Goal: Task Accomplishment & Management: Complete application form

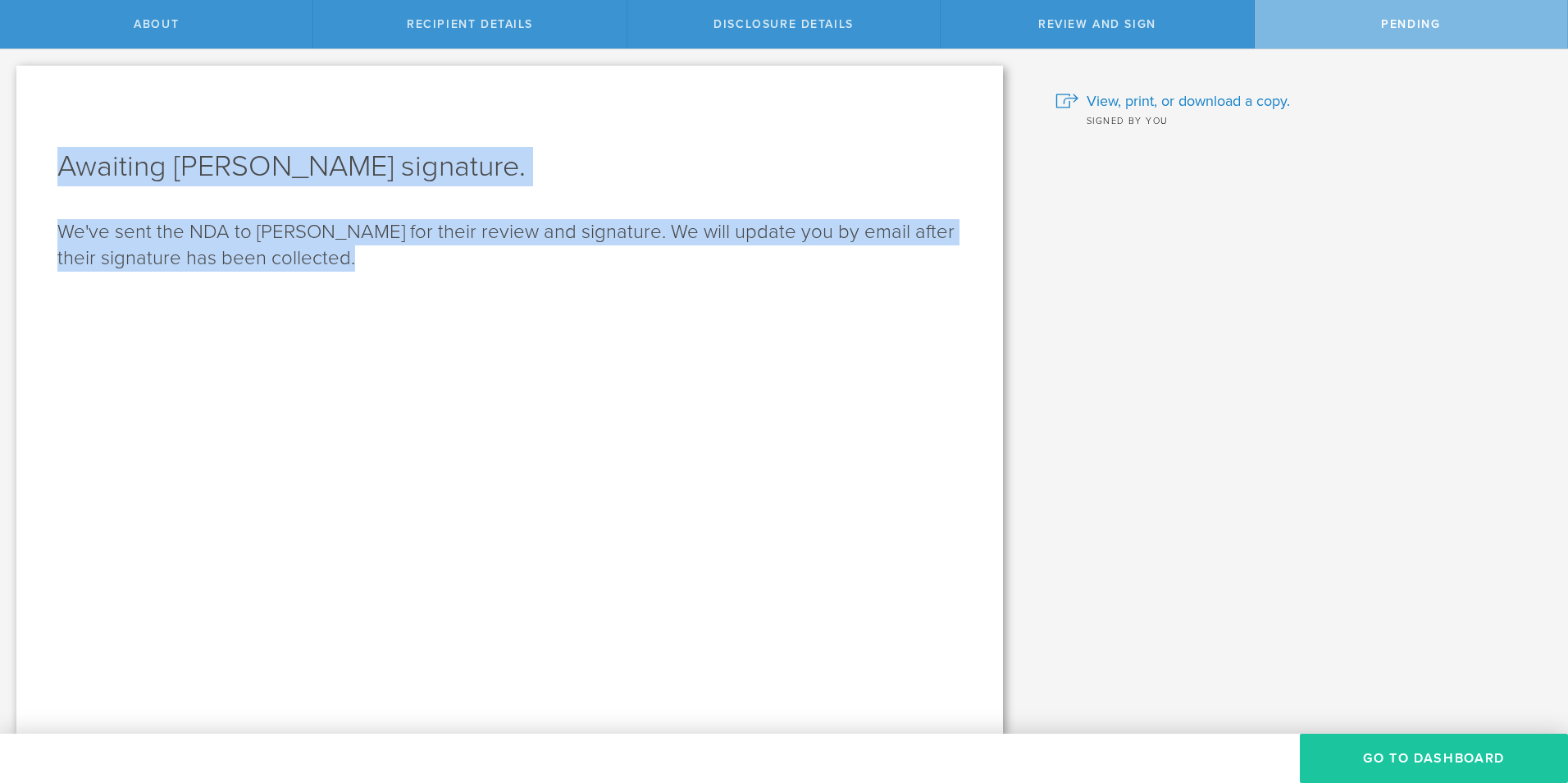
click at [1394, 749] on button "Go to dashboard" at bounding box center [1433, 758] width 268 height 49
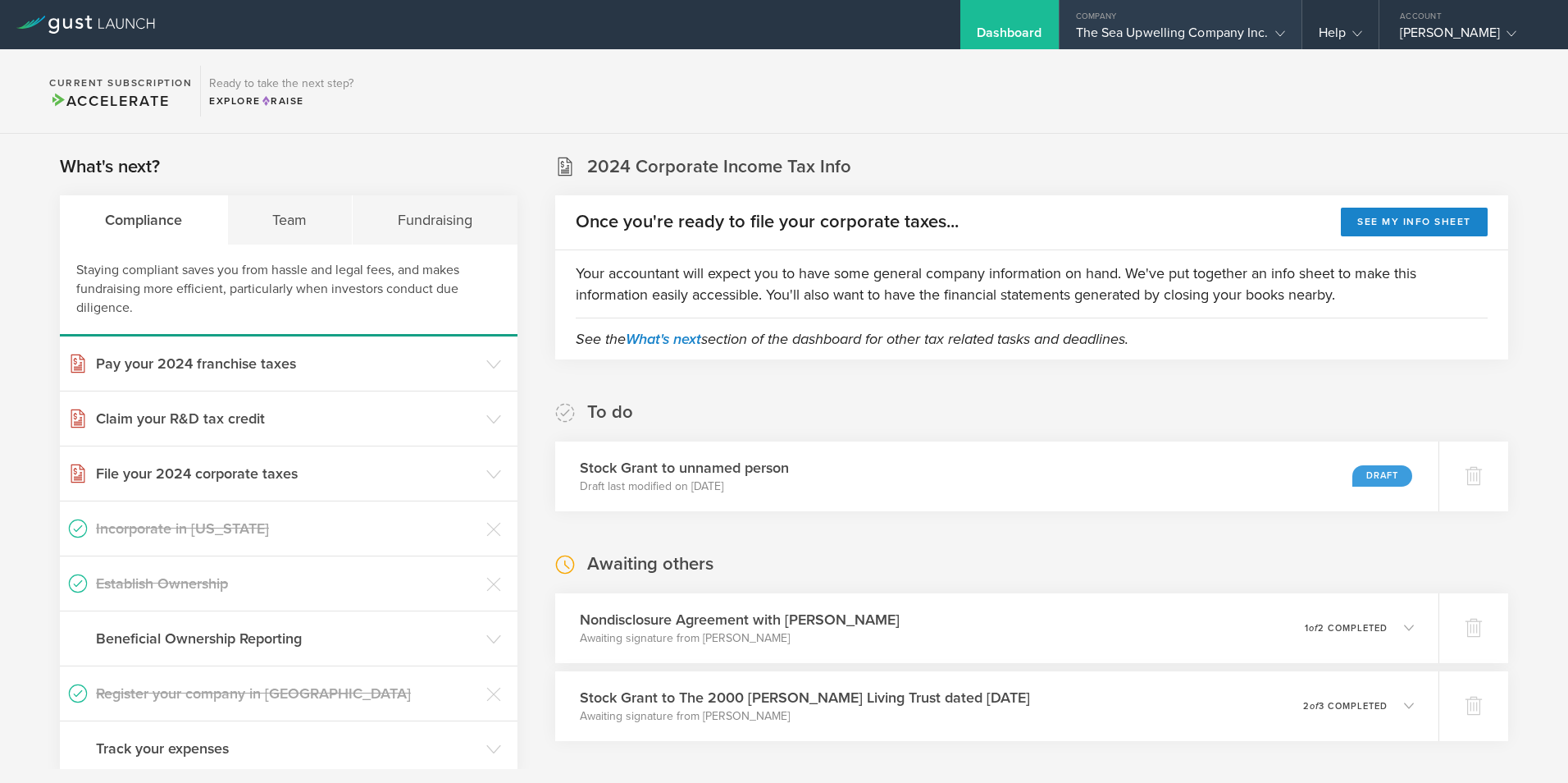
click at [1205, 20] on div "Company" at bounding box center [1180, 12] width 242 height 25
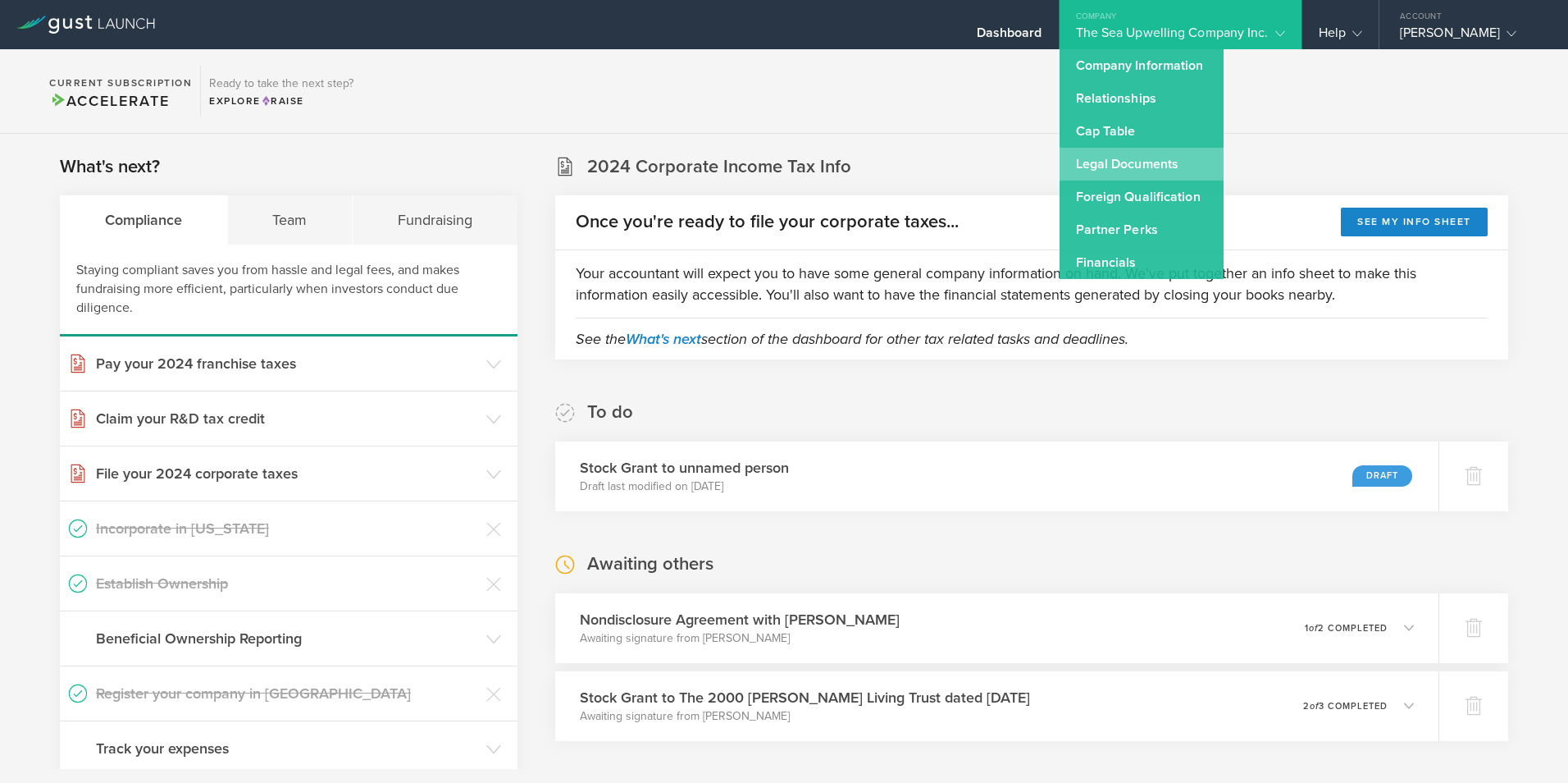
click at [1118, 158] on link "Legal Documents" at bounding box center [1141, 164] width 164 height 33
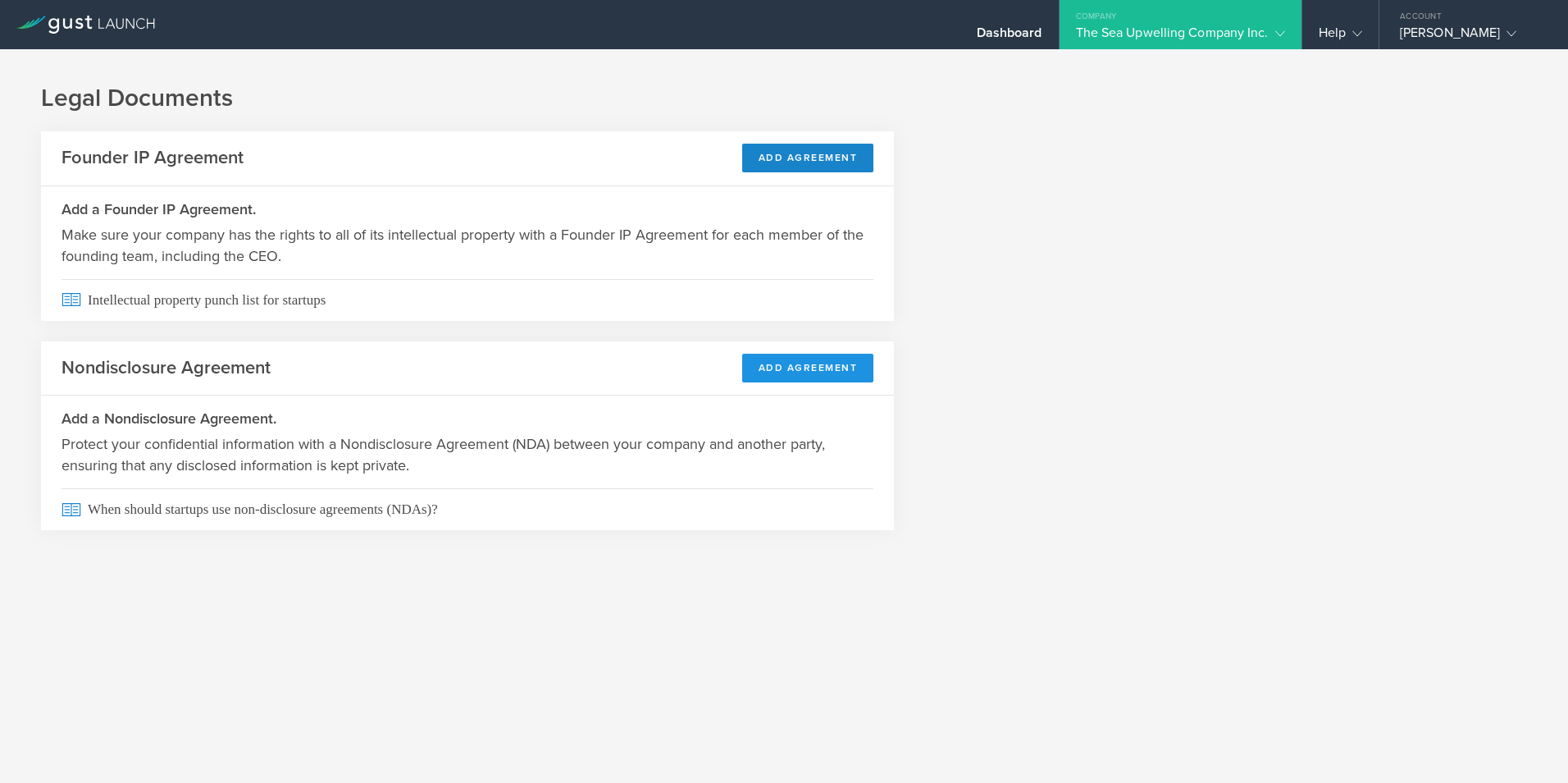
click at [783, 367] on button "Add Agreement" at bounding box center [808, 368] width 132 height 29
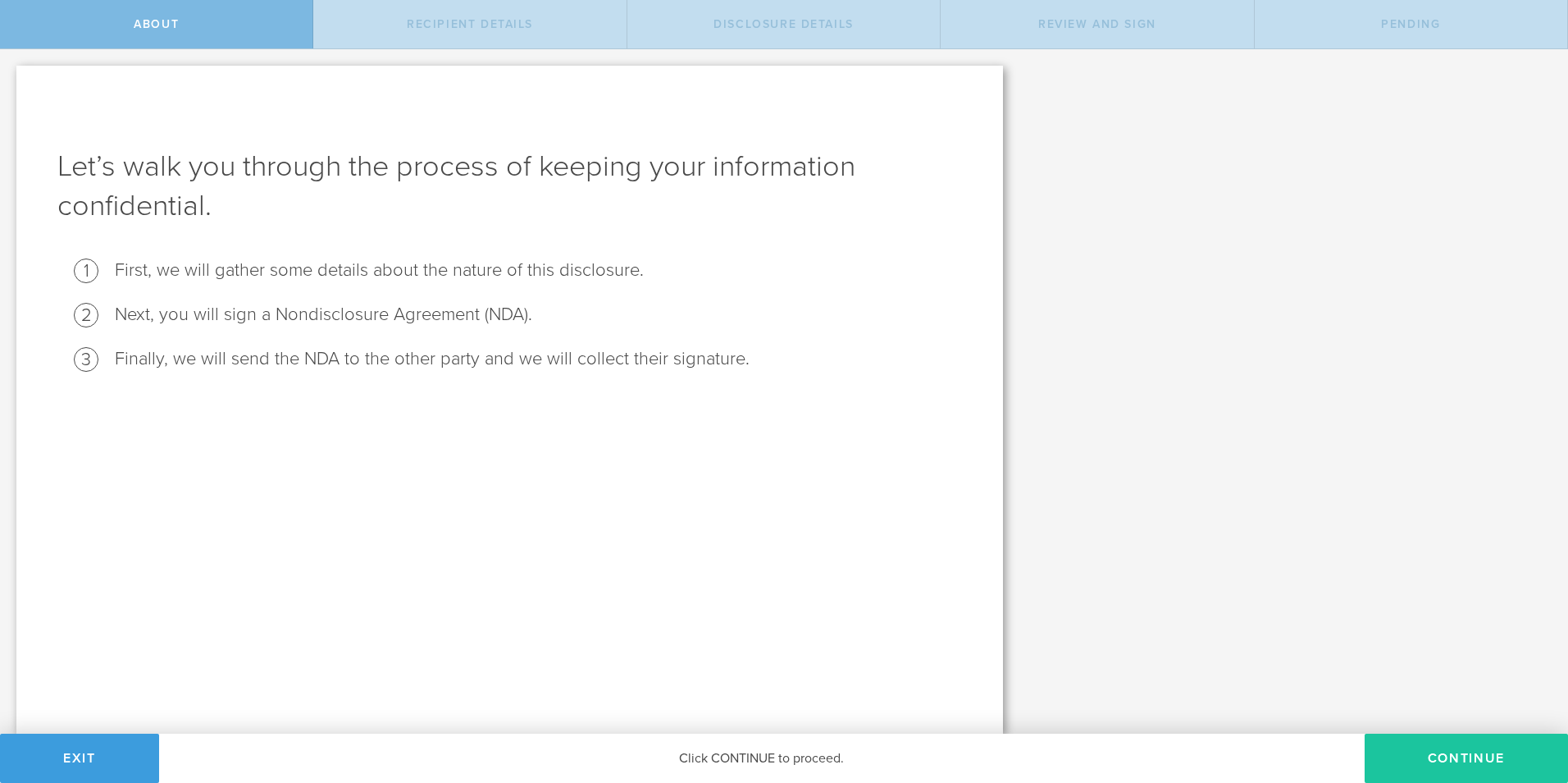
click at [1451, 760] on button "Continue" at bounding box center [1466, 758] width 203 height 49
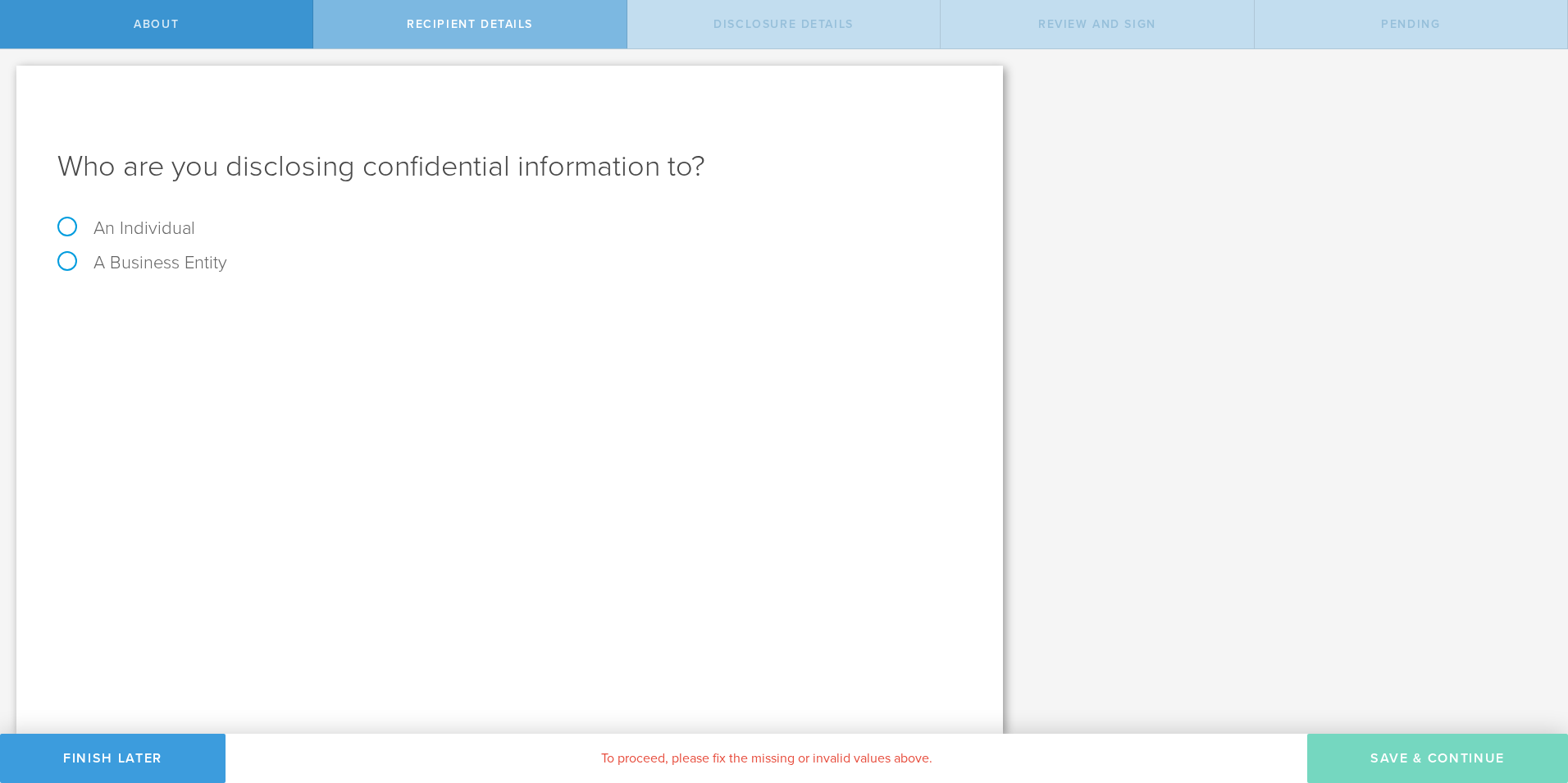
drag, startPoint x: -3, startPoint y: 305, endPoint x: -3, endPoint y: 349, distance: 44.0
click at [0, 349] on html "About Recipient details Disclosure details Review and sign Pending Let’s walk y…" at bounding box center [784, 392] width 1568 height 783
click at [265, 286] on div "A Business Entity" at bounding box center [510, 271] width 904 height 34
click at [62, 263] on label "A Business Entity" at bounding box center [142, 263] width 170 height 21
click at [11, 76] on input "A Business Entity" at bounding box center [5, 62] width 11 height 26
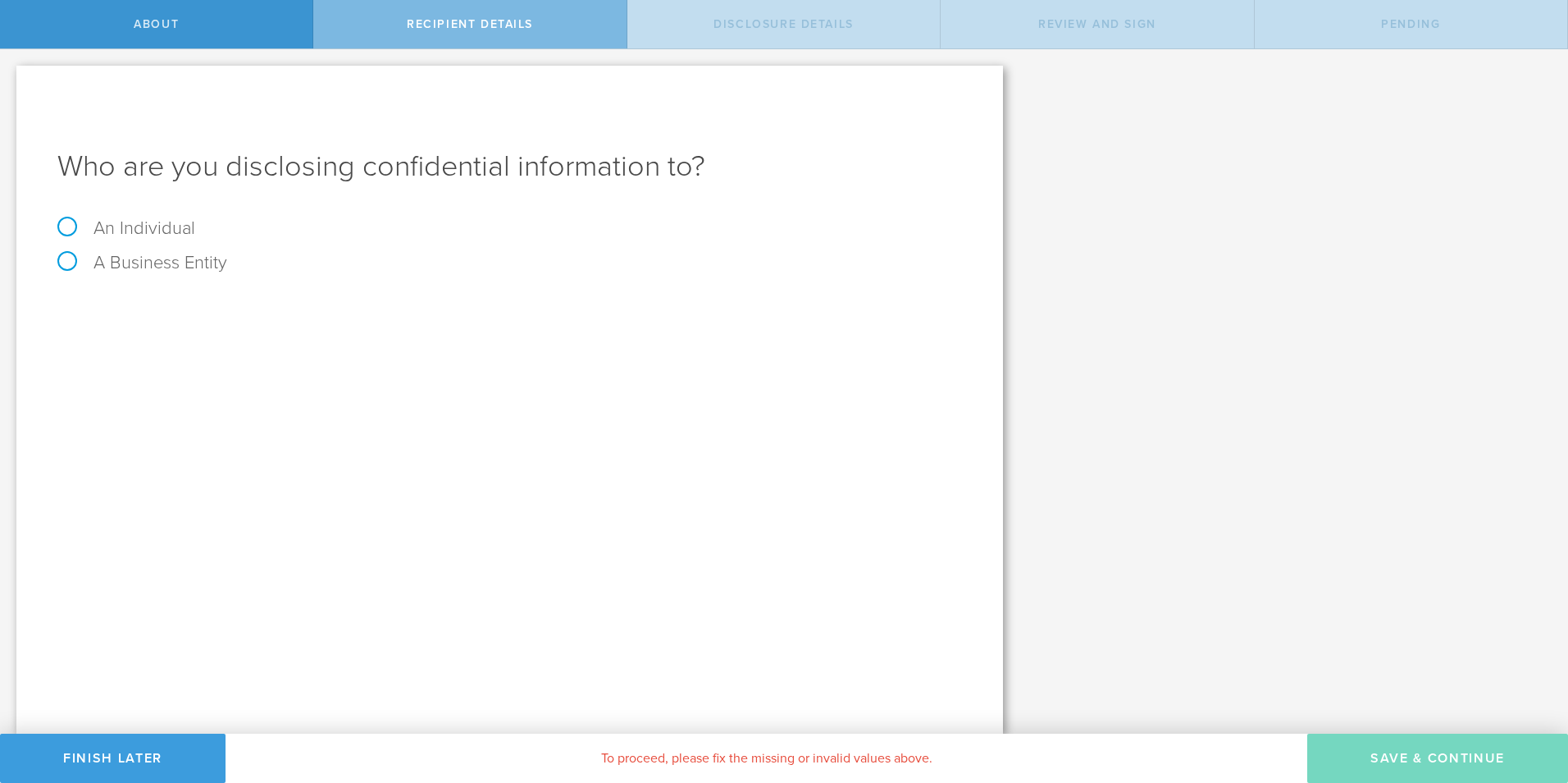
radio input "true"
click at [62, 262] on label "A Business Entity" at bounding box center [142, 263] width 170 height 21
click at [11, 76] on input "A Business Entity" at bounding box center [5, 62] width 11 height 26
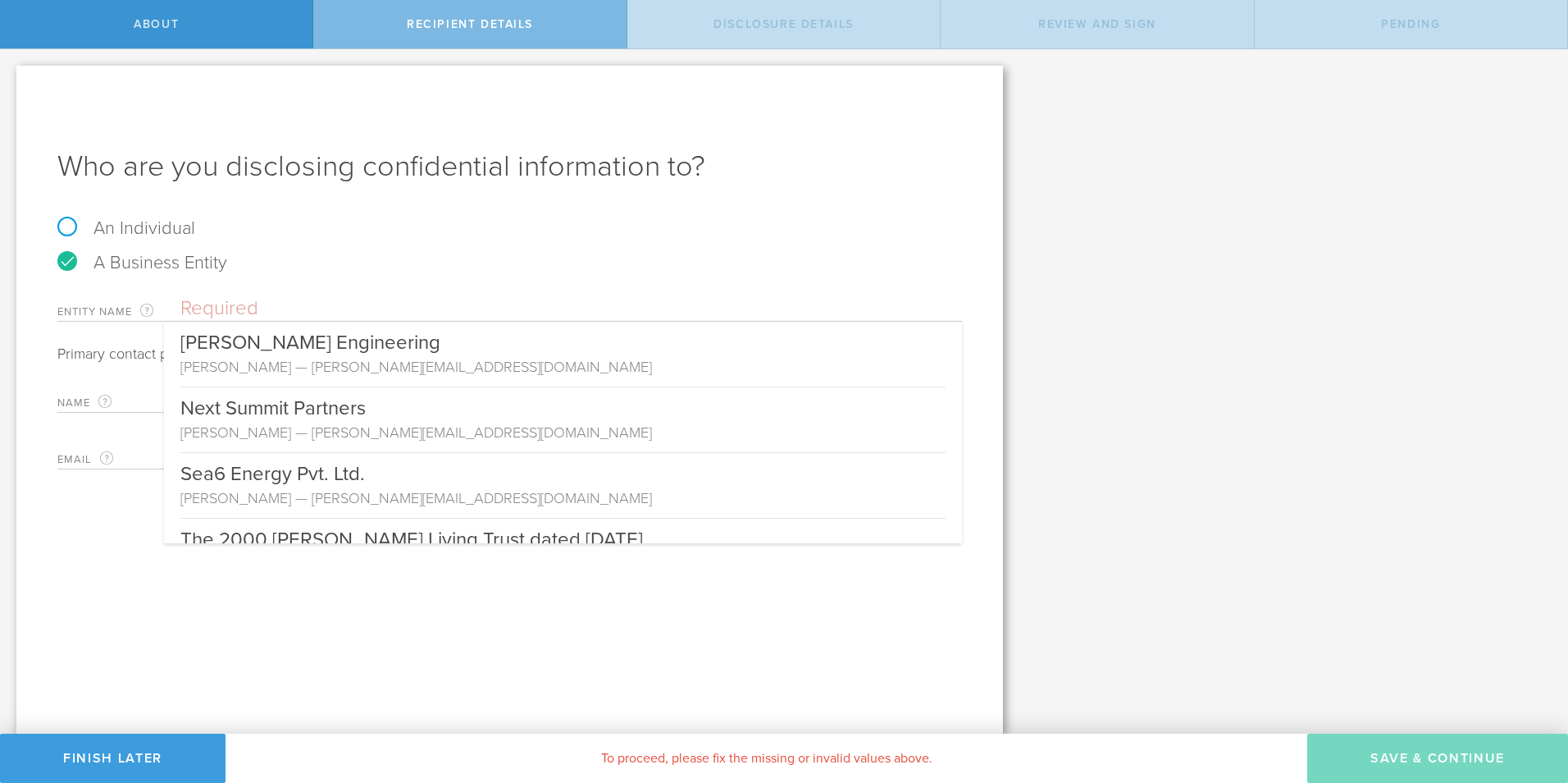
click at [359, 297] on input "text" at bounding box center [571, 309] width 782 height 25
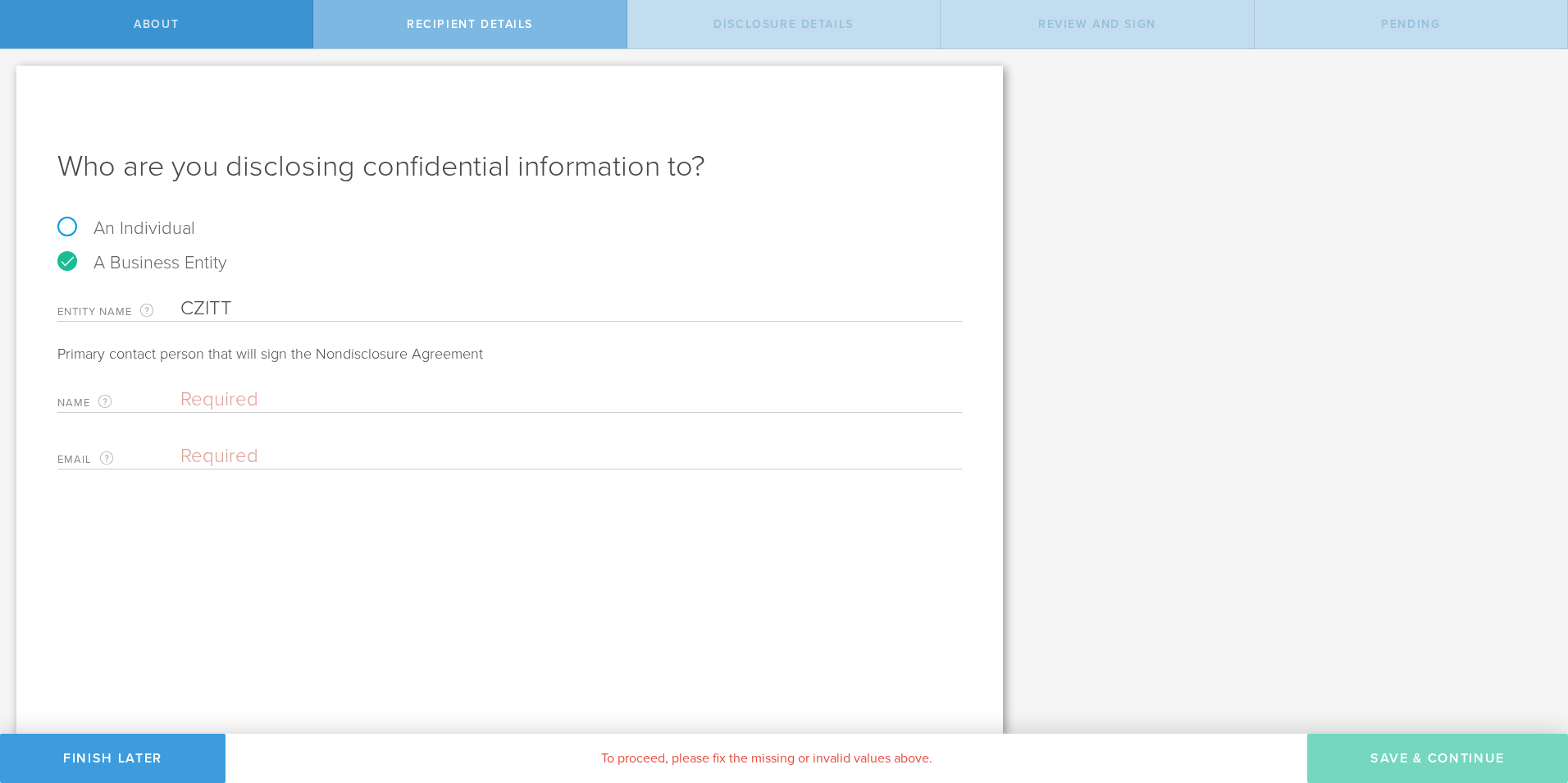
type input "CZITT"
click at [291, 396] on input "text" at bounding box center [567, 400] width 774 height 25
type input "Donald Baldeosingh"
click at [402, 446] on input "email" at bounding box center [567, 456] width 774 height 25
paste input "dbaldeosingh@gmail.com"
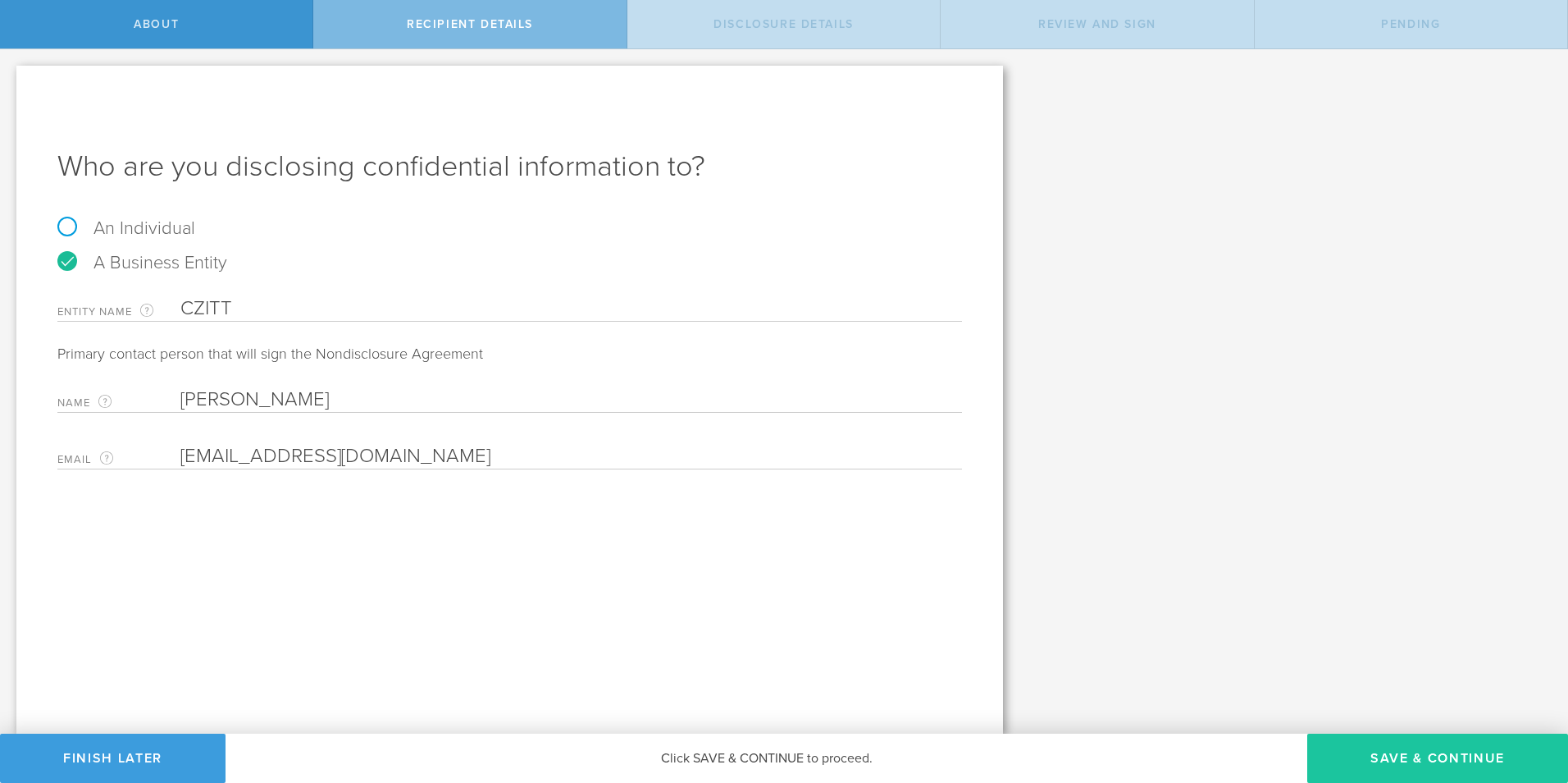
type input "dbaldeosingh@gmail.com"
click at [1451, 759] on button "Save & Continue" at bounding box center [1438, 758] width 261 height 49
select select "string:5 years"
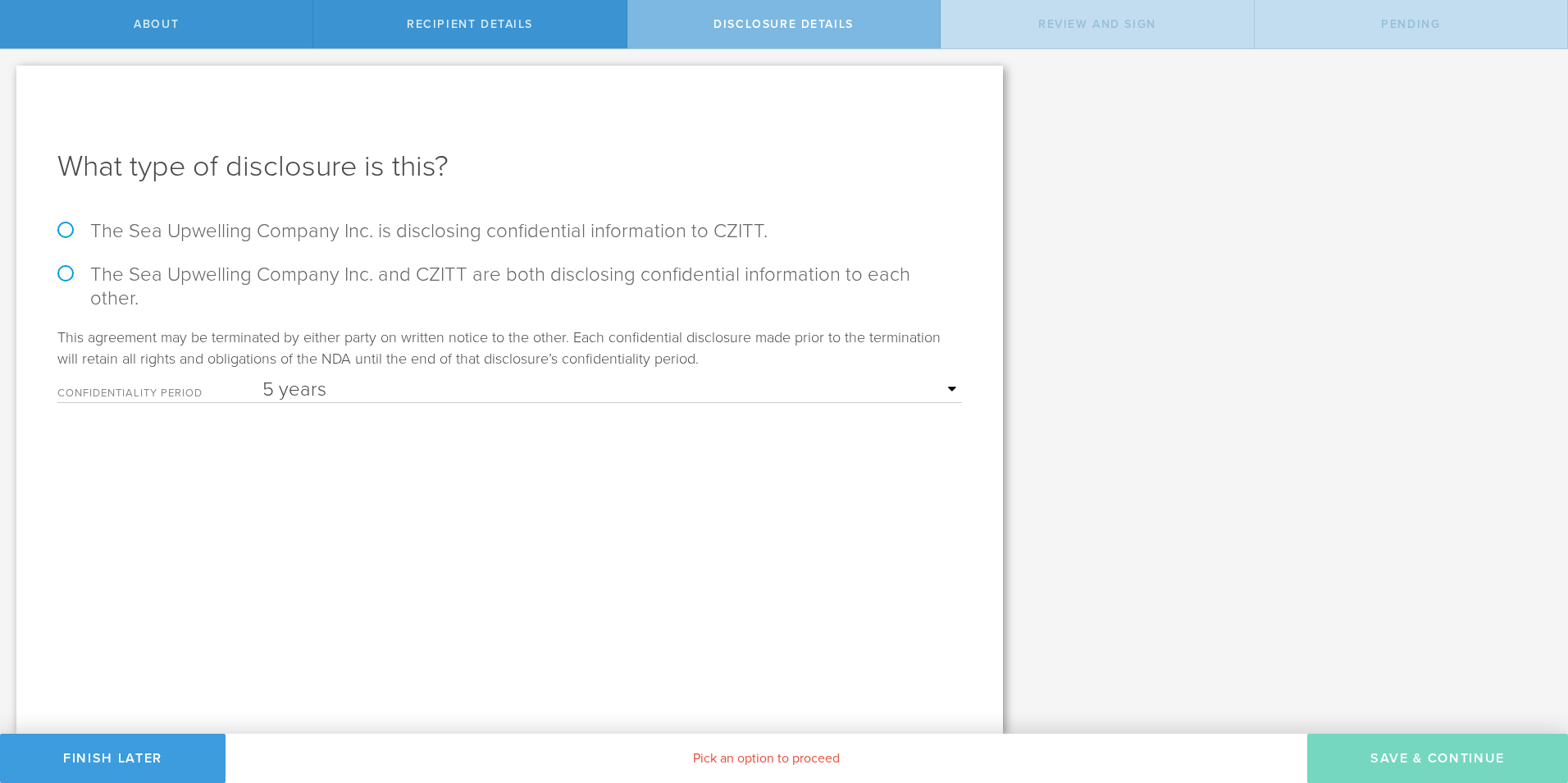
drag, startPoint x: 173, startPoint y: 486, endPoint x: 313, endPoint y: 363, distance: 186.4
drag, startPoint x: 313, startPoint y: 363, endPoint x: 61, endPoint y: 269, distance: 269.0
click at [61, 269] on label "The Sea Upwelling Company Inc. and CZITT are both disclosing confidential infor…" at bounding box center [510, 286] width 904 height 48
click at [11, 84] on input "The Sea Upwelling Company Inc. and CZITT are both disclosing confidential infor…" at bounding box center [5, 66] width 11 height 34
radio input "true"
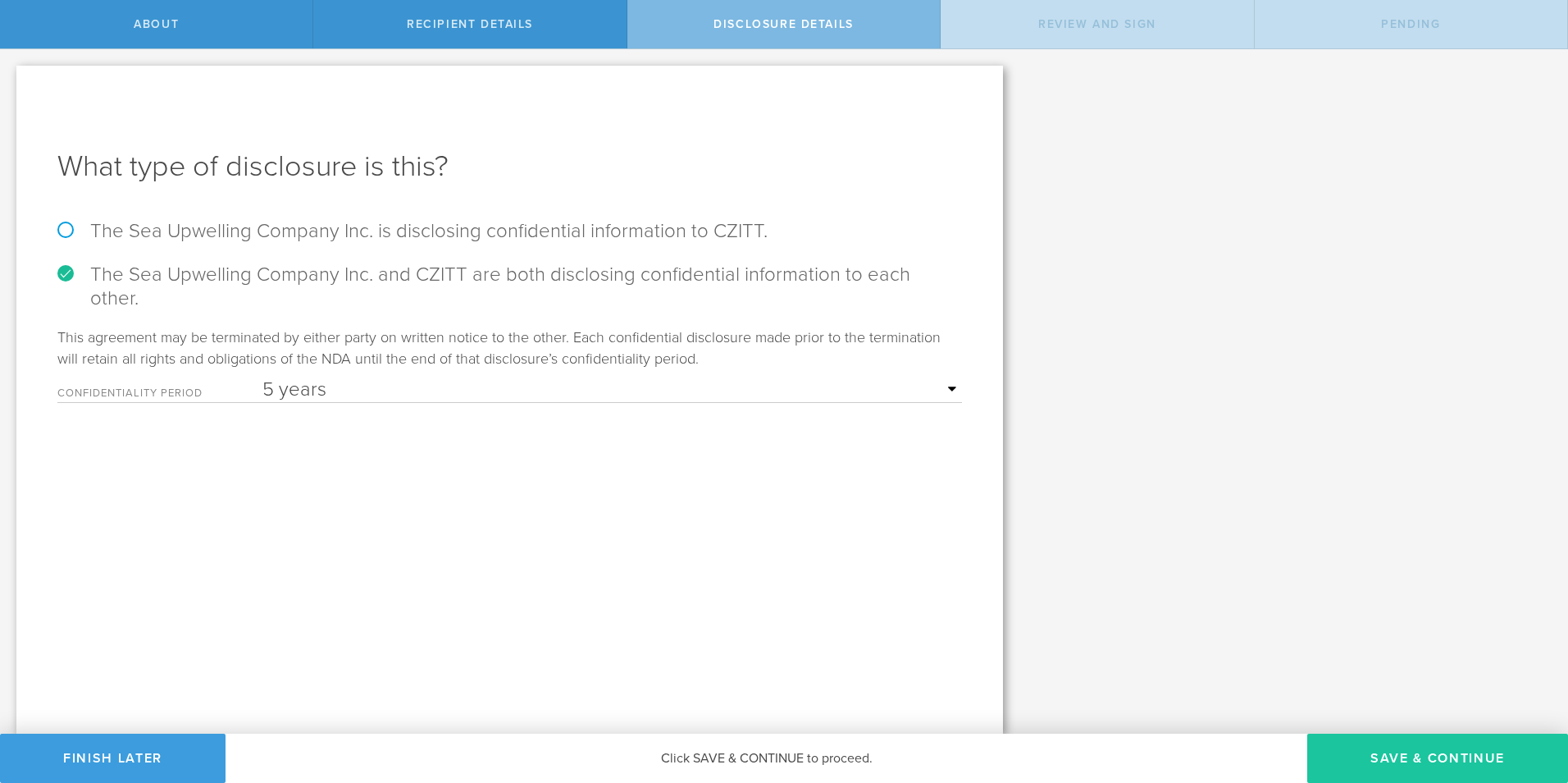
click at [1460, 751] on button "Save & Continue" at bounding box center [1438, 758] width 261 height 49
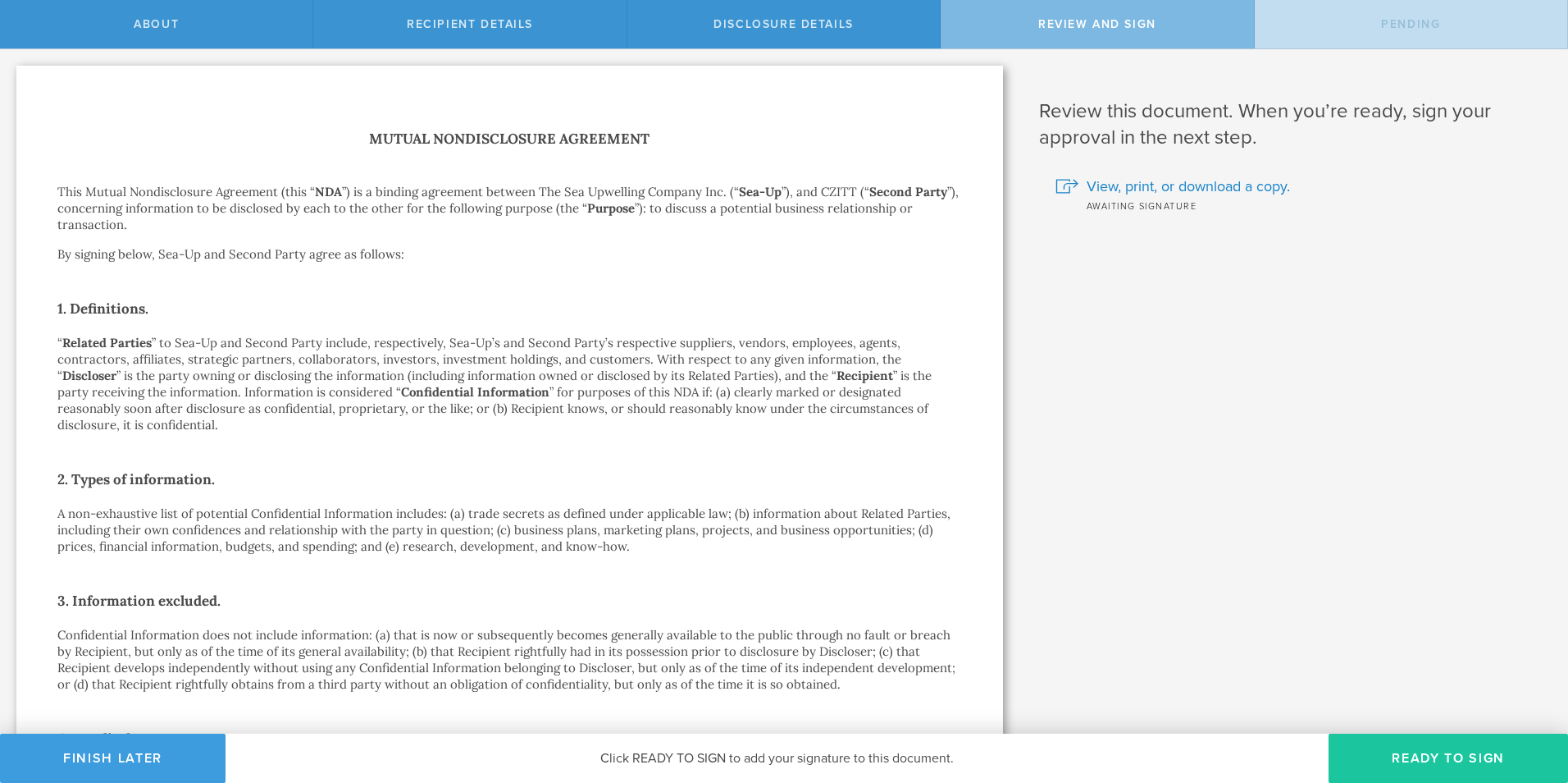
click at [1405, 750] on button "Ready to Sign" at bounding box center [1448, 758] width 240 height 49
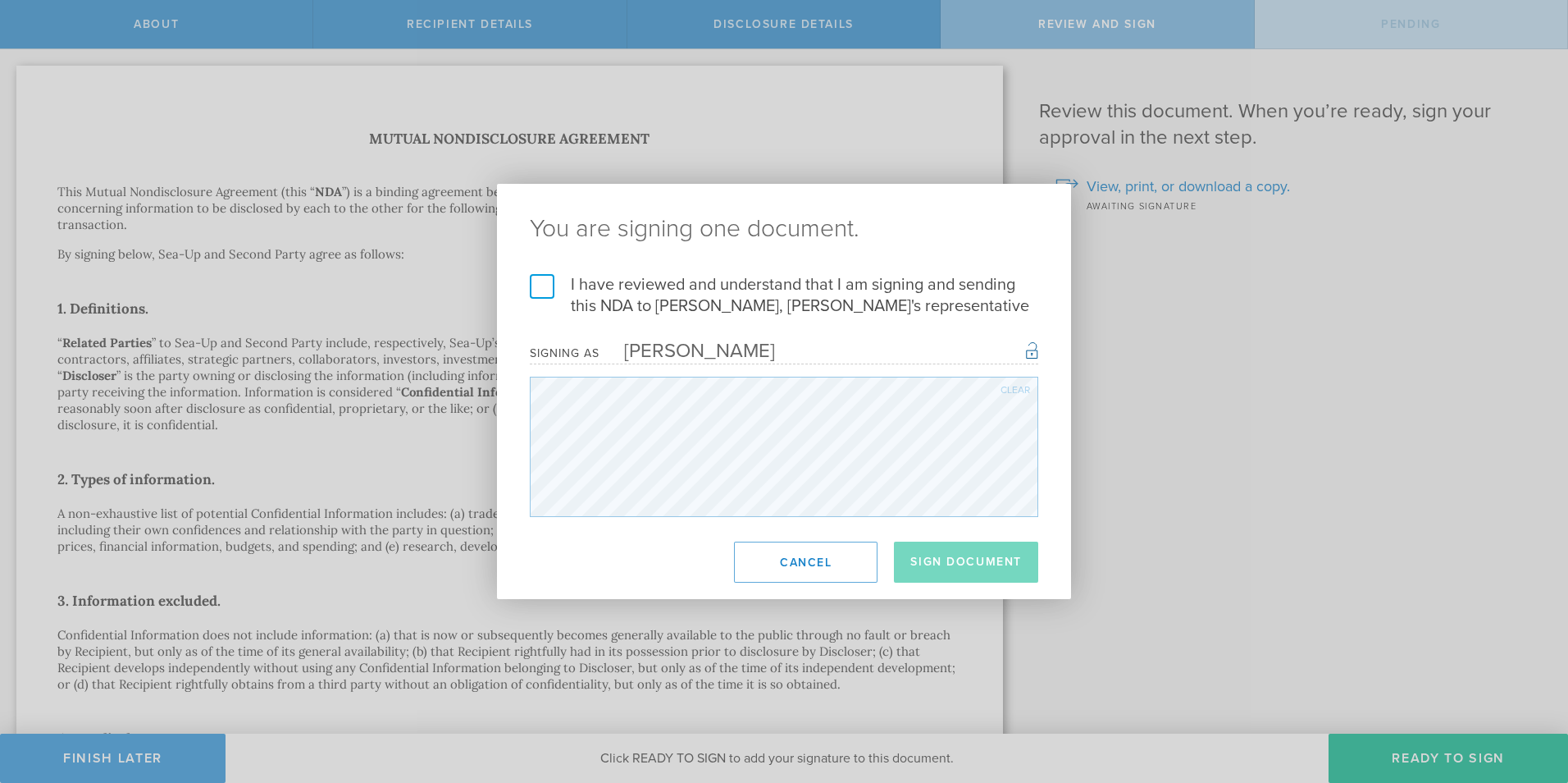
click at [539, 285] on label "I have reviewed and understand that I am signing and sending this NDA to Donald…" at bounding box center [784, 295] width 509 height 43
click at [0, 0] on input "I have reviewed and understand that I am signing and sending this NDA to Donald…" at bounding box center [0, 0] width 0 height 0
click at [979, 558] on button "Sign Document" at bounding box center [966, 562] width 144 height 41
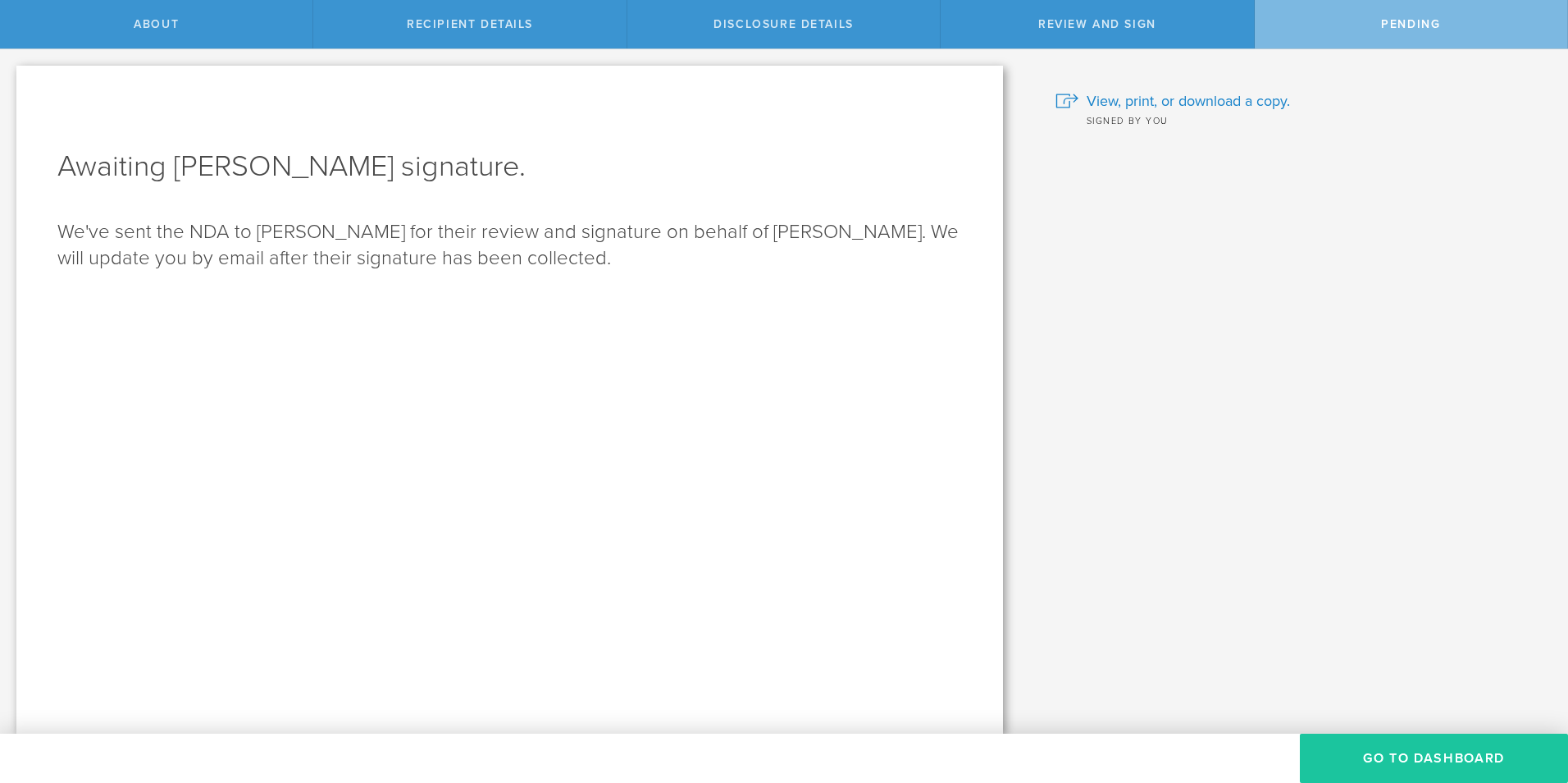
click at [1425, 746] on button "Go to dashboard" at bounding box center [1433, 758] width 268 height 49
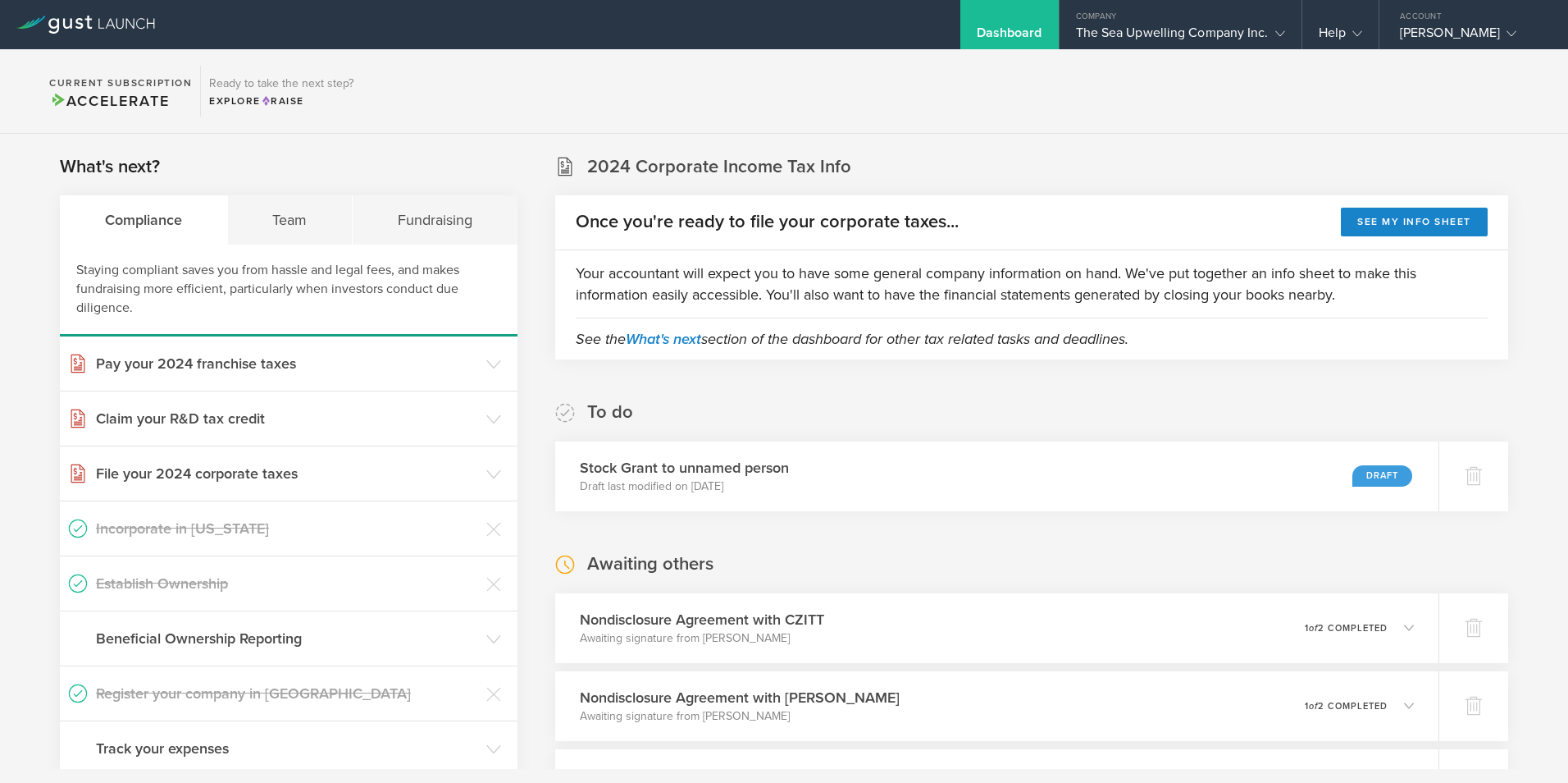
click at [1298, 97] on section "Current Subscription Accelerate Ready to take the next step? Explore Raise" at bounding box center [784, 91] width 1568 height 85
click at [1447, 24] on div "Account" at bounding box center [1474, 12] width 189 height 25
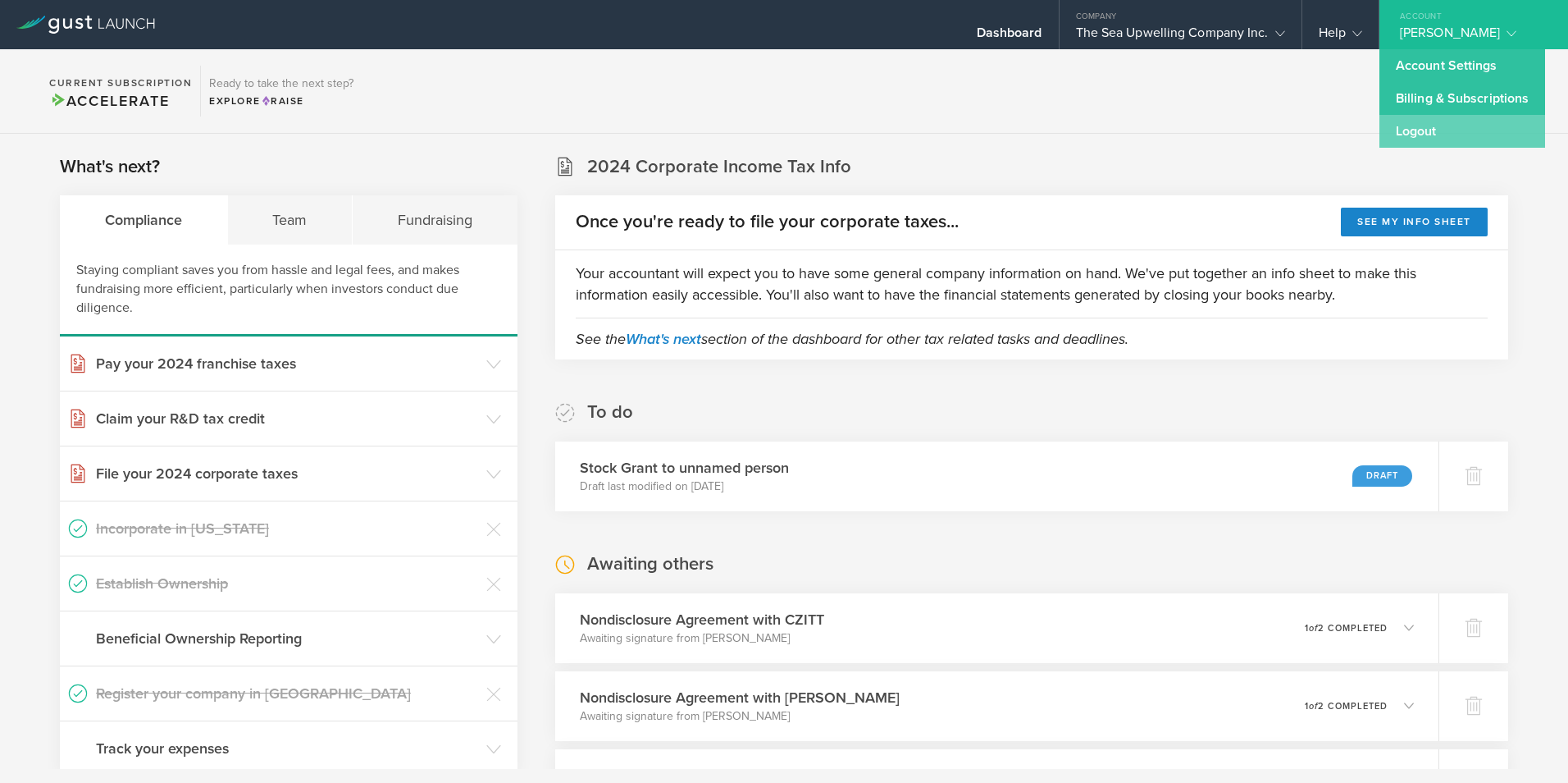
click at [1419, 138] on link "Logout" at bounding box center [1462, 131] width 166 height 33
